Goal: Task Accomplishment & Management: Use online tool/utility

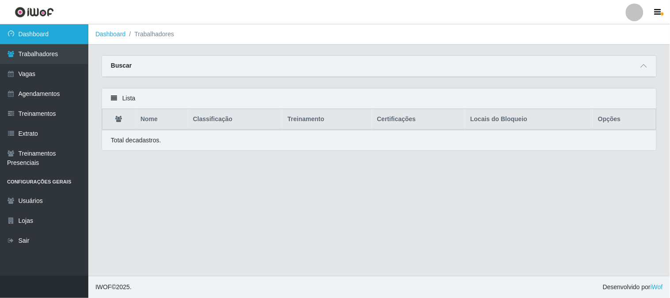
click at [53, 30] on link "Dashboard" at bounding box center [44, 34] width 88 height 20
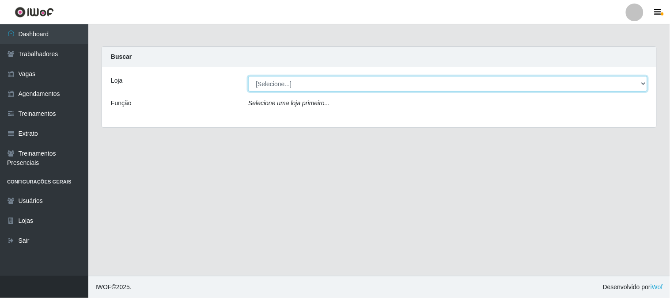
click at [297, 87] on select "[Selecione...] Sapore D'italia" at bounding box center [447, 83] width 399 height 15
select select "266"
click at [248, 76] on select "[Selecione...] Sapore D'italia" at bounding box center [447, 83] width 399 height 15
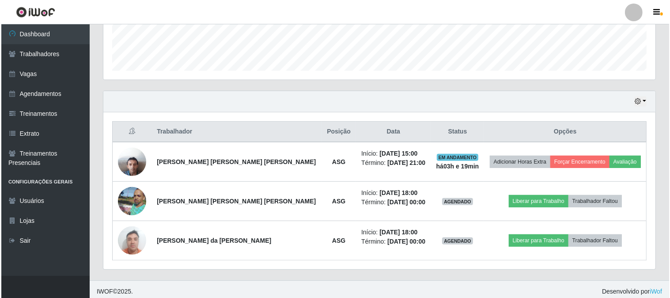
scroll to position [250, 0]
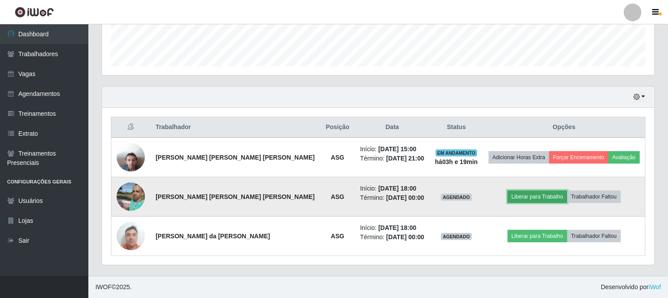
click at [524, 193] on button "Liberar para Trabalho" at bounding box center [537, 196] width 60 height 12
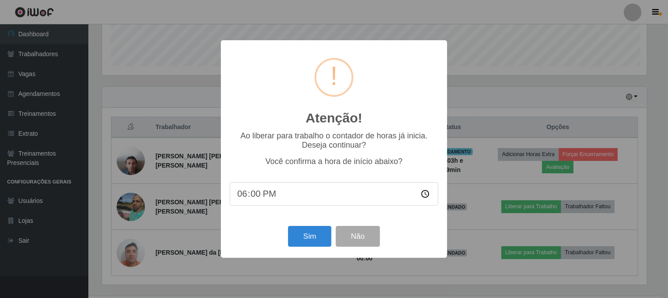
scroll to position [183, 546]
click at [316, 240] on button "Sim" at bounding box center [310, 236] width 43 height 21
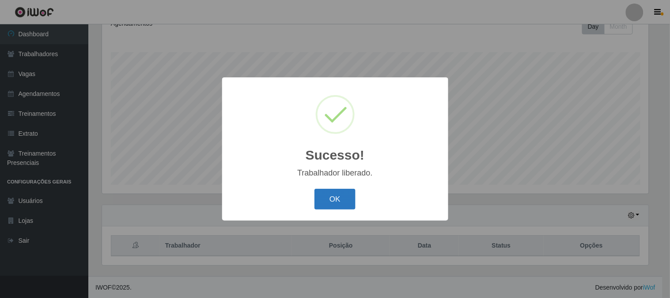
click at [333, 201] on button "OK" at bounding box center [334, 199] width 41 height 21
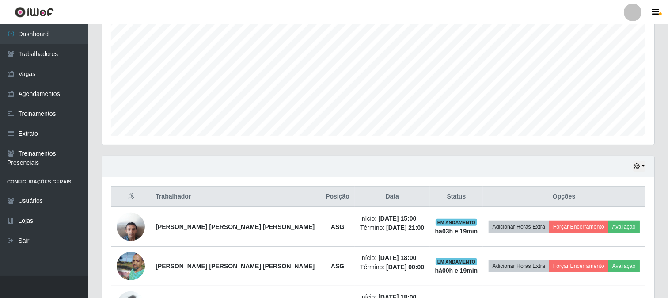
scroll to position [250, 0]
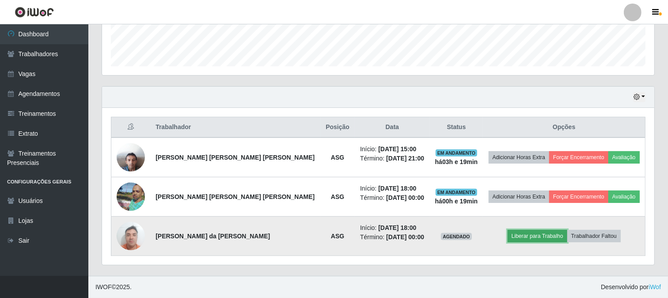
click at [527, 237] on button "Liberar para Trabalho" at bounding box center [537, 236] width 60 height 12
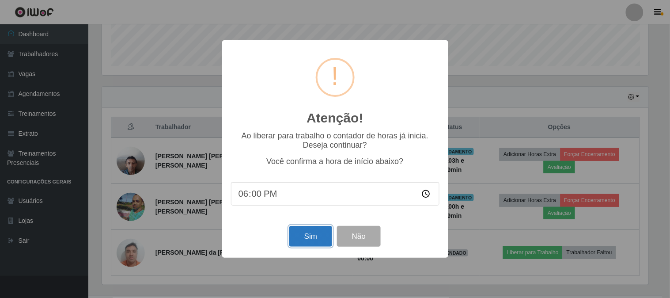
click at [317, 233] on button "Sim" at bounding box center [310, 236] width 43 height 21
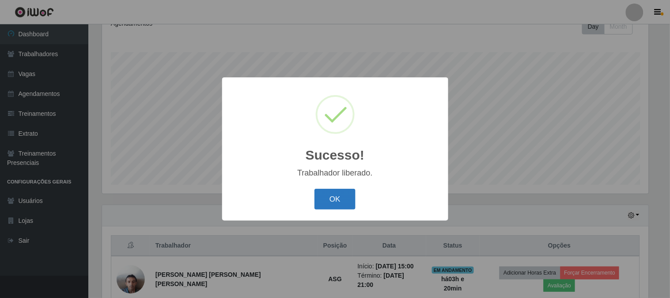
click at [337, 200] on button "OK" at bounding box center [334, 199] width 41 height 21
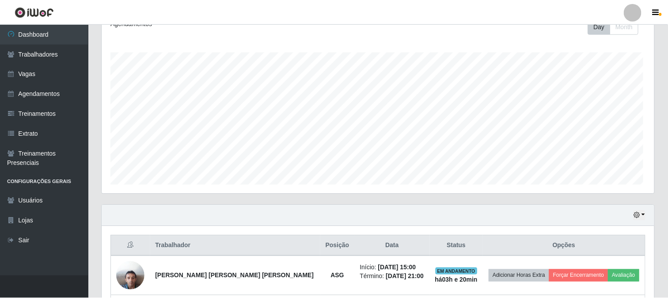
scroll to position [183, 552]
